Goal: Task Accomplishment & Management: Manage account settings

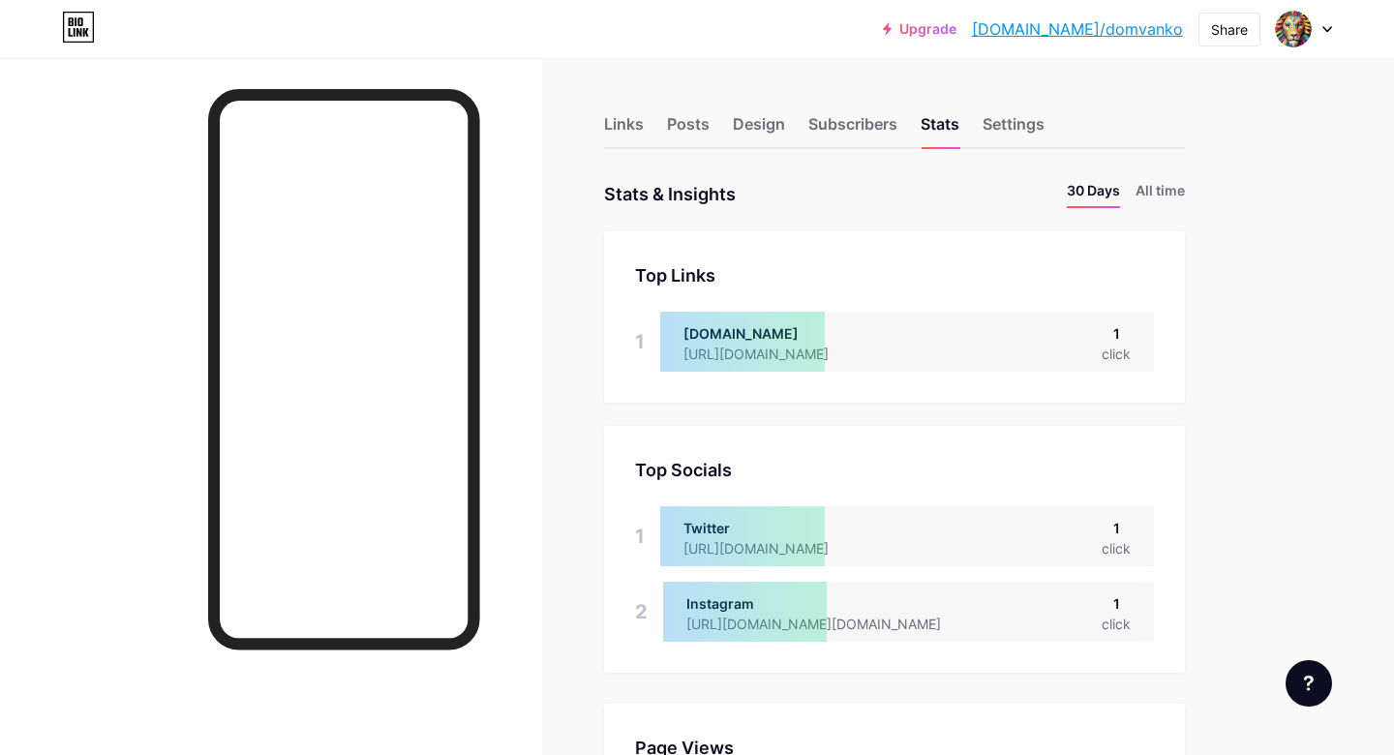
scroll to position [755, 1394]
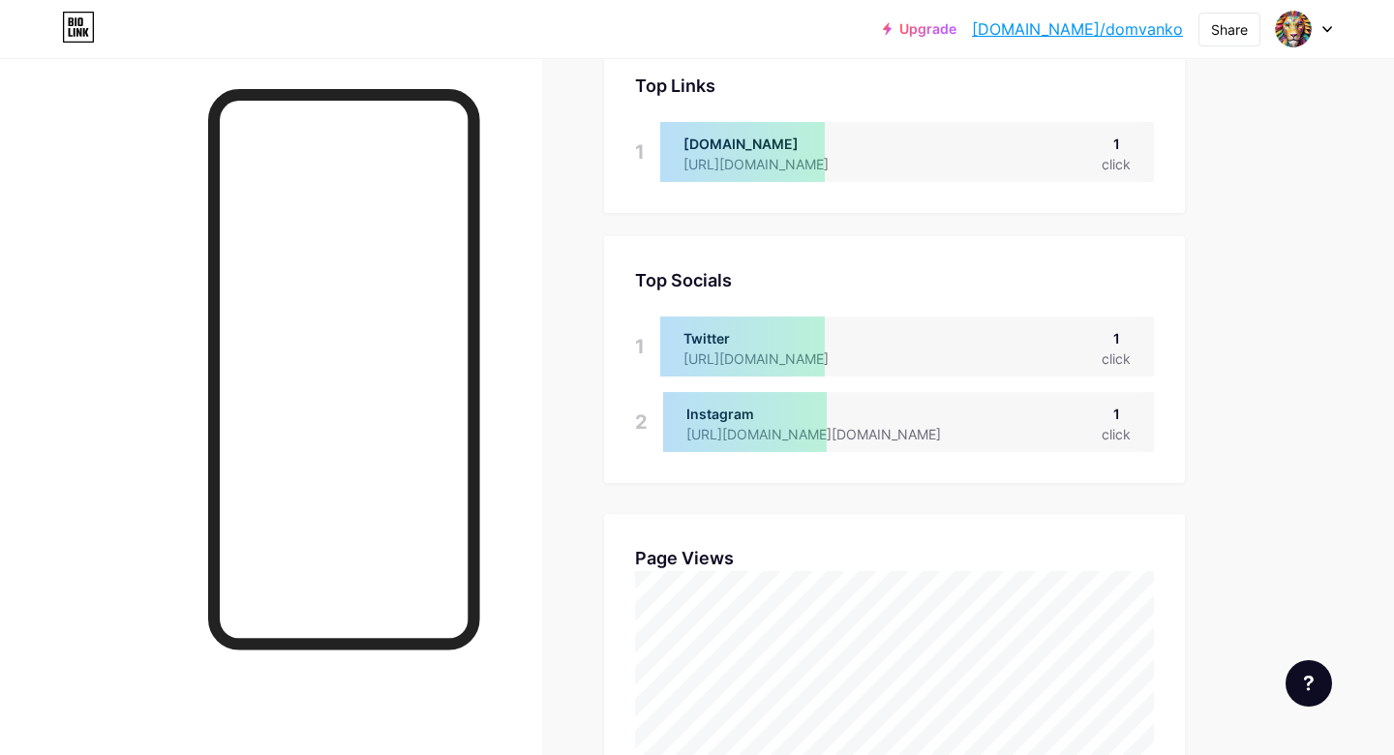
scroll to position [289, 0]
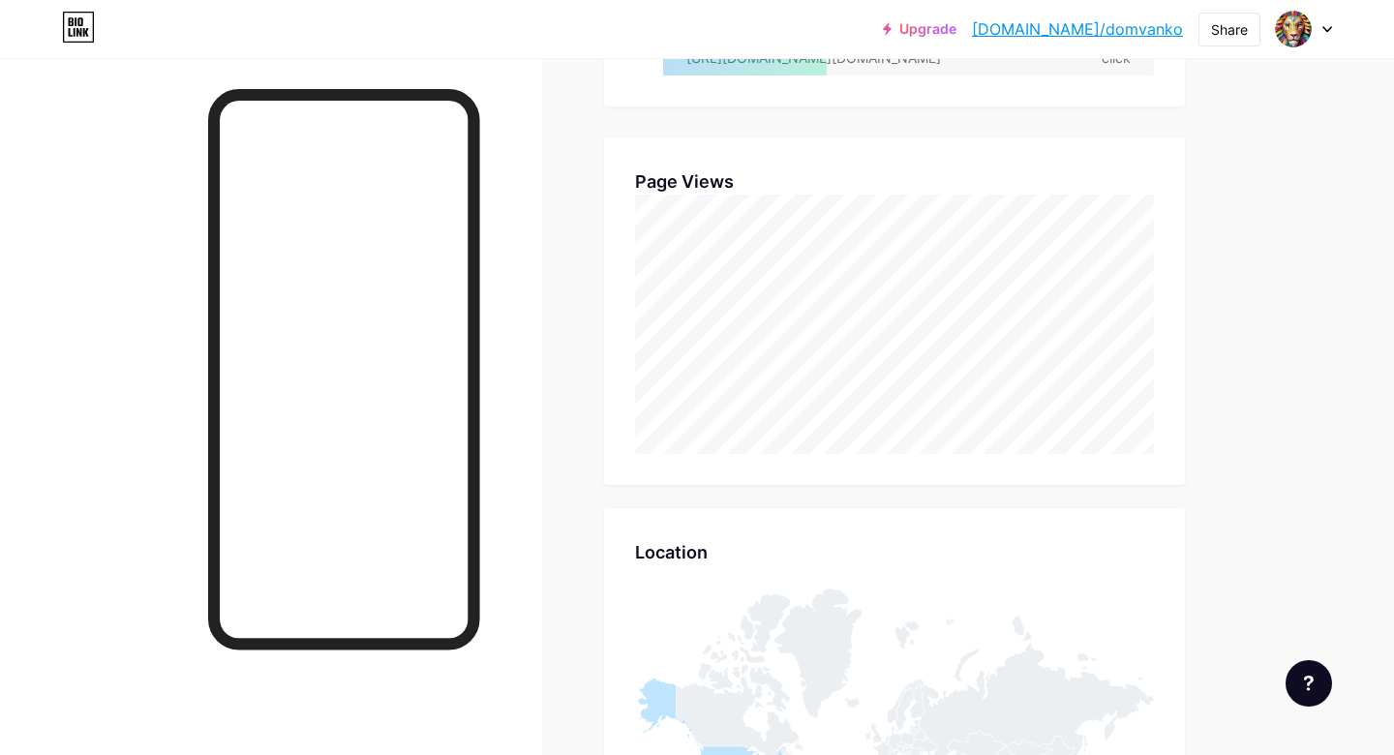
scroll to position [570, 0]
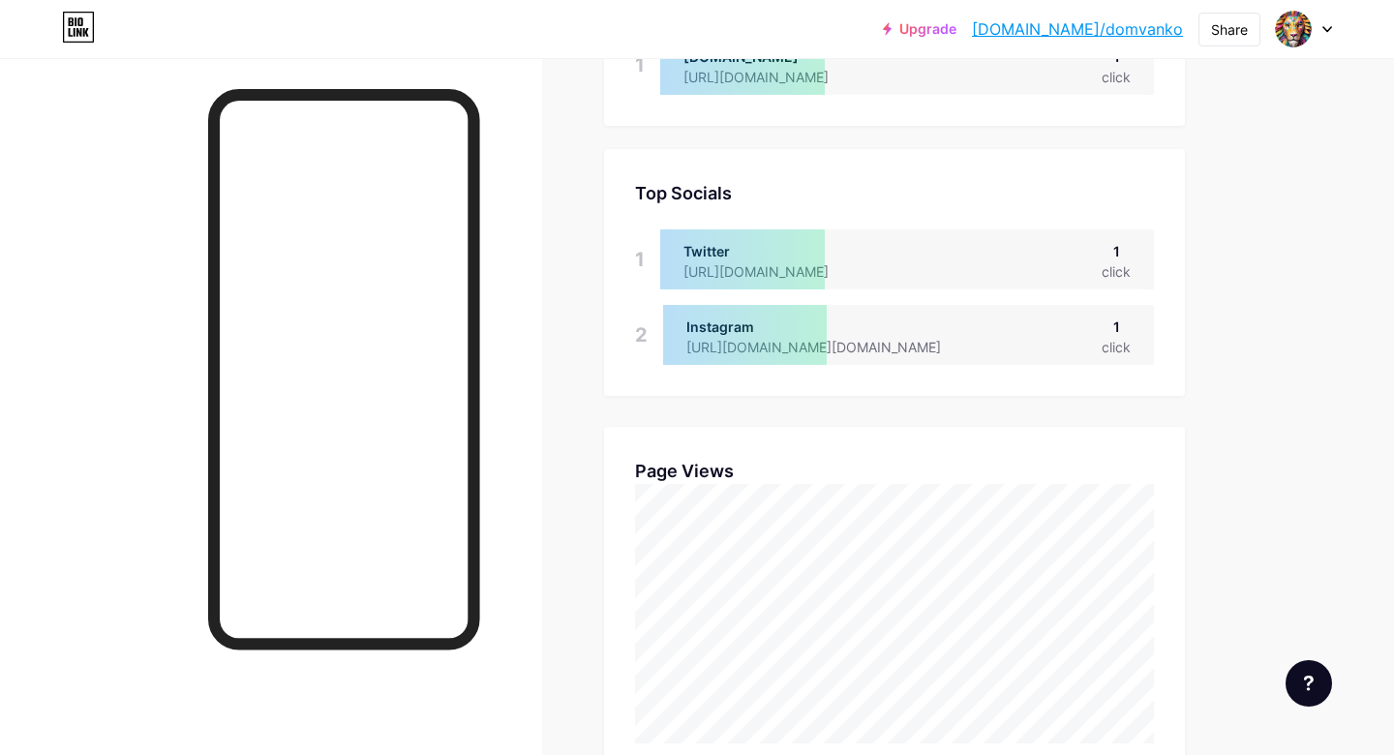
scroll to position [1139, 0]
